Goal: Task Accomplishment & Management: Complete application form

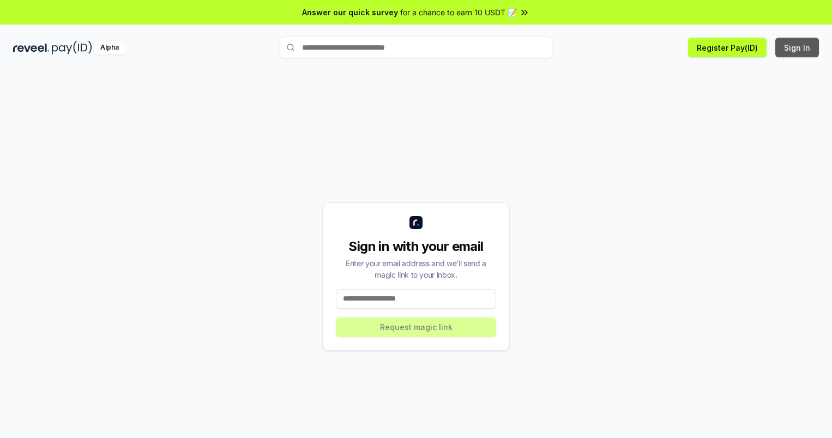
click at [798, 47] on button "Sign In" at bounding box center [797, 48] width 44 height 20
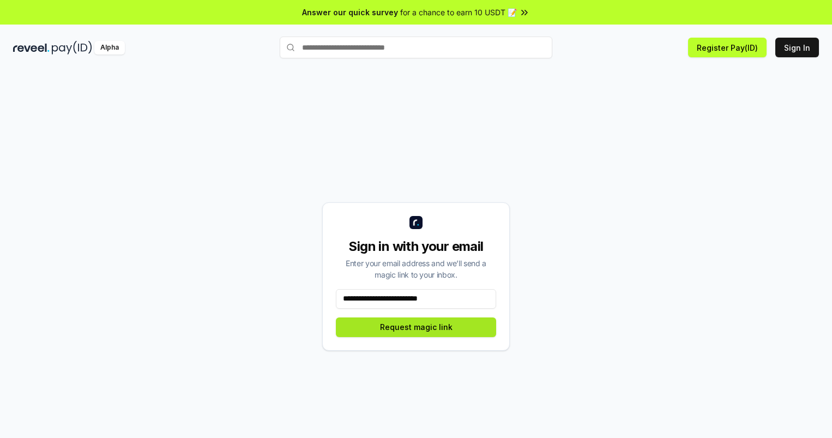
type input "**********"
click at [416, 327] on button "Request magic link" at bounding box center [416, 327] width 160 height 20
